Goal: Task Accomplishment & Management: Complete application form

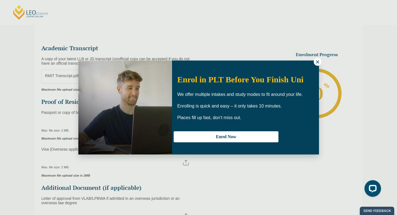
click at [314, 66] on div "Enrol in PLT Before You Finish Uni We offer multiple intakes and study modes to…" at bounding box center [245, 107] width 147 height 83
click at [318, 62] on icon at bounding box center [317, 61] width 5 height 5
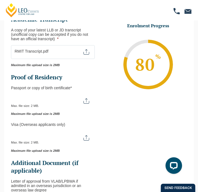
click at [85, 103] on input "Passport or Copy of Birth Certificate *" at bounding box center [53, 98] width 84 height 9
type input "C:\fakepath\N PASSPORT.HEIC"
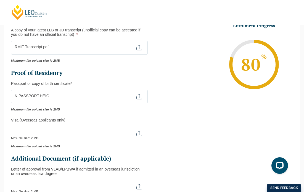
scroll to position [111, 0]
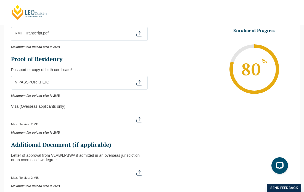
click at [78, 90] on div "Max. file size: 2 MB." at bounding box center [79, 83] width 137 height 14
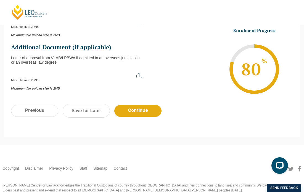
scroll to position [214, 0]
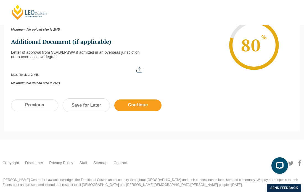
click at [137, 111] on input "Continue" at bounding box center [137, 106] width 47 height 12
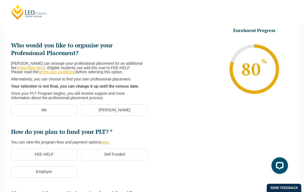
scroll to position [55, 0]
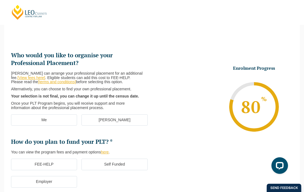
click at [89, 126] on label "[PERSON_NAME]" at bounding box center [114, 121] width 66 height 12
click at [0, 0] on input "[PERSON_NAME]" at bounding box center [0, 0] width 0 height 0
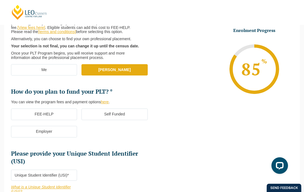
scroll to position [107, 0]
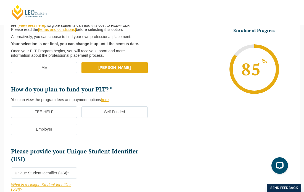
click at [69, 118] on label "FEE-HELP" at bounding box center [44, 113] width 66 height 12
click at [0, 0] on input "FEE-HELP" at bounding box center [0, 0] width 0 height 0
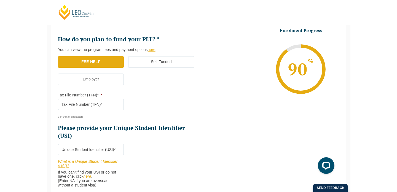
scroll to position [159, 0]
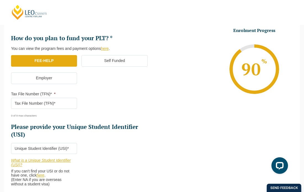
click at [65, 109] on input "Tax File Number (TFN)* *" at bounding box center [44, 103] width 66 height 11
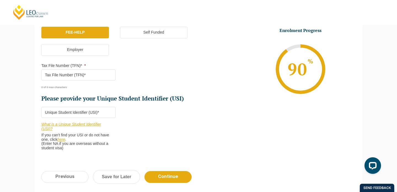
scroll to position [187, 0]
click at [80, 80] on input "Tax File Number (TFN)* *" at bounding box center [78, 74] width 74 height 11
click at [80, 72] on input "Tax File Number (TFN)* *" at bounding box center [78, 74] width 74 height 11
click at [80, 74] on input "Tax File Number (TFN)* *" at bounding box center [78, 74] width 74 height 11
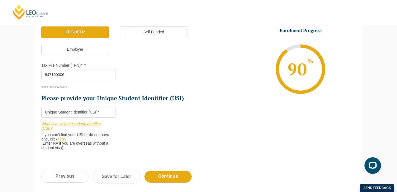
type input "647100006"
click at [71, 113] on input "Please provide your Unique Student Identifier (USI) *" at bounding box center [78, 112] width 74 height 11
type input "6SWHYSQ2QB"
click at [148, 170] on div "Previous Continue Save for Later" at bounding box center [198, 179] width 328 height 30
click at [151, 174] on input "Continue" at bounding box center [168, 177] width 47 height 12
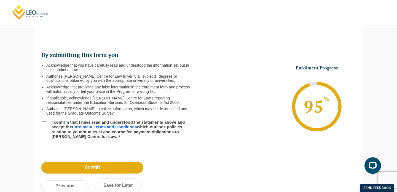
scroll to position [48, 0]
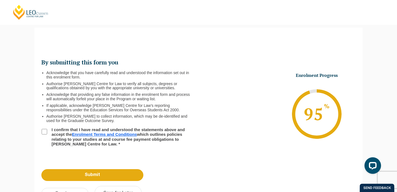
click at [112, 129] on label "I confirm that I have read and understood the statements above and accept the E…" at bounding box center [119, 137] width 142 height 19
click at [47, 129] on input "I confirm that I have read and understood the statements above and accept the E…" at bounding box center [45, 132] width 6 height 6
checkbox input "true"
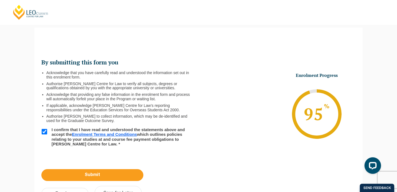
click at [105, 173] on input "Submit" at bounding box center [92, 175] width 102 height 12
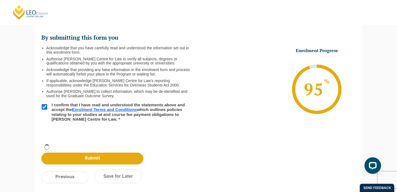
scroll to position [43, 0]
